Goal: Transaction & Acquisition: Book appointment/travel/reservation

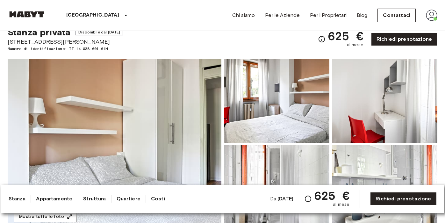
scroll to position [6, 0]
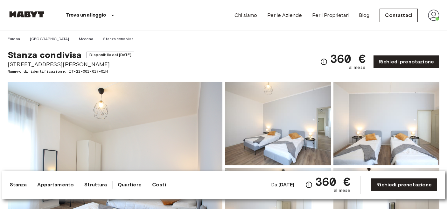
click at [184, 51] on div "Stanza condivisa Disponibile dal [DATE] [STREET_ADDRESS][PERSON_NAME] Numero di…" at bounding box center [224, 58] width 432 height 32
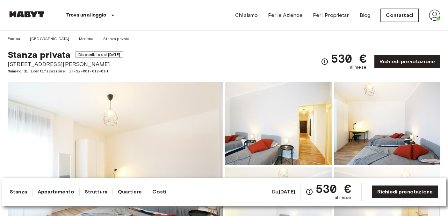
click at [166, 18] on div "Trova un alloggio [GEOGRAPHIC_DATA] [GEOGRAPHIC_DATA] [GEOGRAPHIC_DATA] [GEOGRA…" at bounding box center [224, 15] width 432 height 31
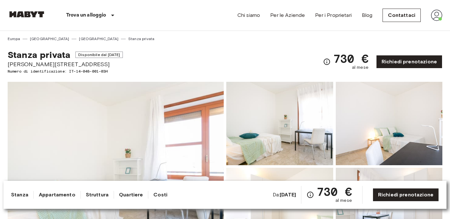
click at [169, 33] on div "Europa Italia Milano Stanza privata" at bounding box center [225, 36] width 435 height 11
click at [193, 41] on div "Europa Italia Milano Stanza privata" at bounding box center [225, 36] width 435 height 11
